Goal: Transaction & Acquisition: Purchase product/service

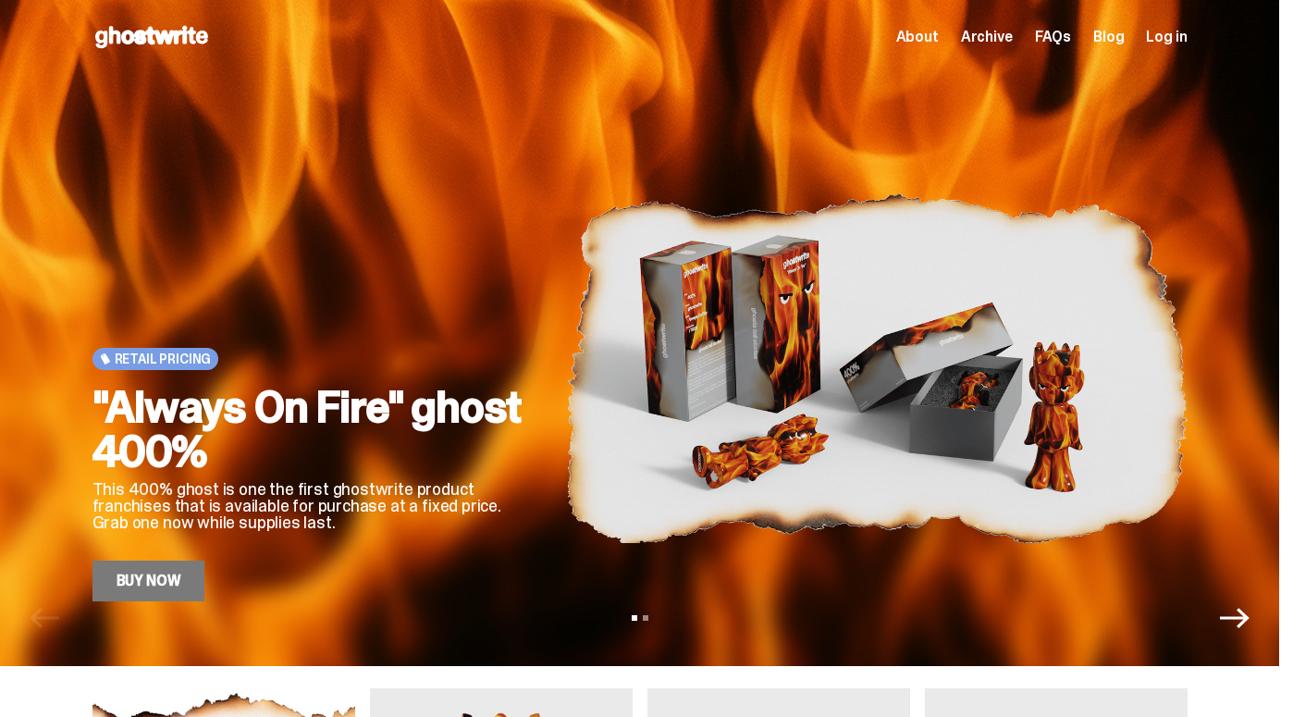
click at [176, 589] on link "Buy Now" at bounding box center [148, 580] width 113 height 41
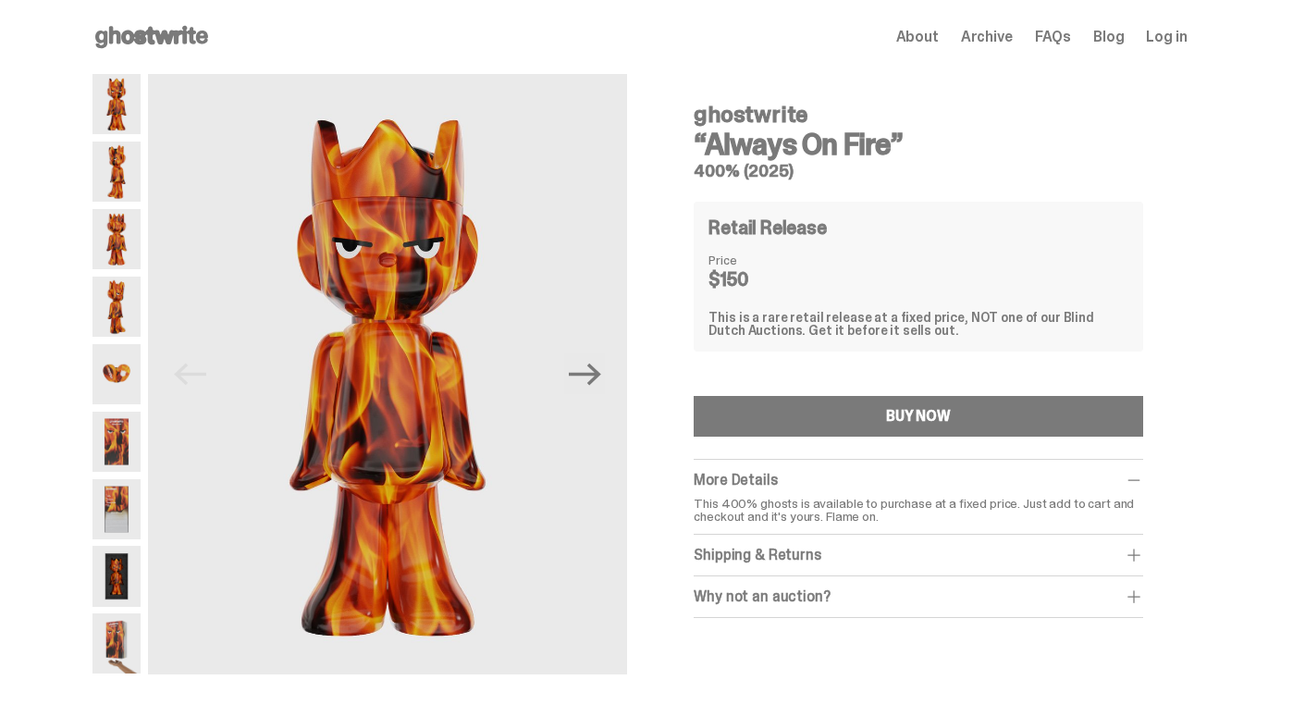
click at [129, 584] on img at bounding box center [116, 576] width 48 height 60
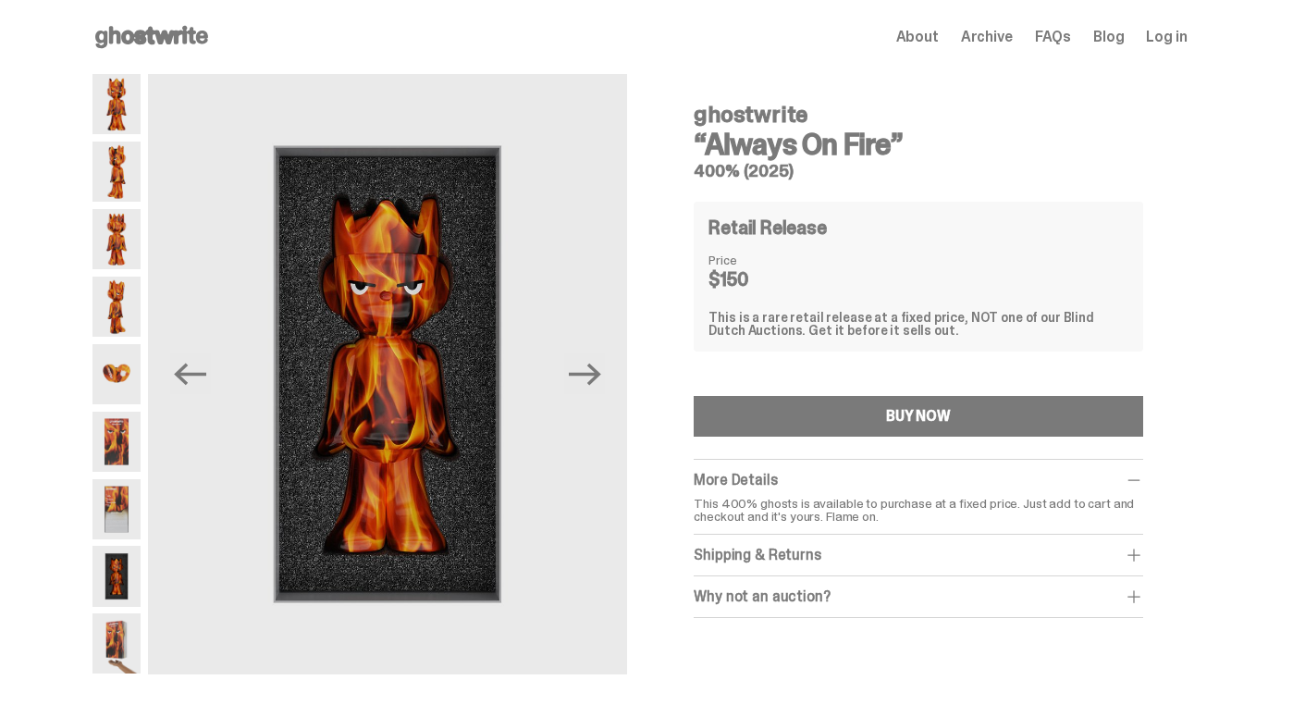
click at [124, 447] on img at bounding box center [116, 441] width 48 height 60
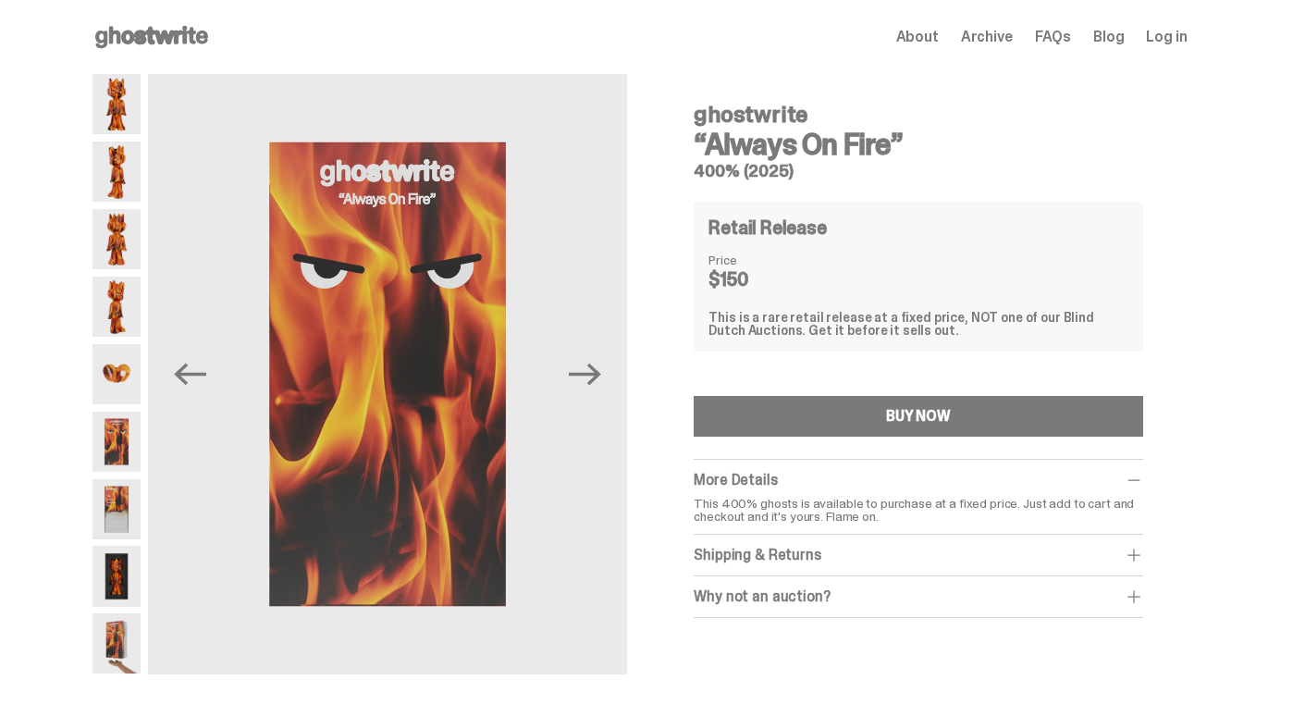
click at [123, 499] on img at bounding box center [116, 509] width 48 height 60
